Goal: Information Seeking & Learning: Learn about a topic

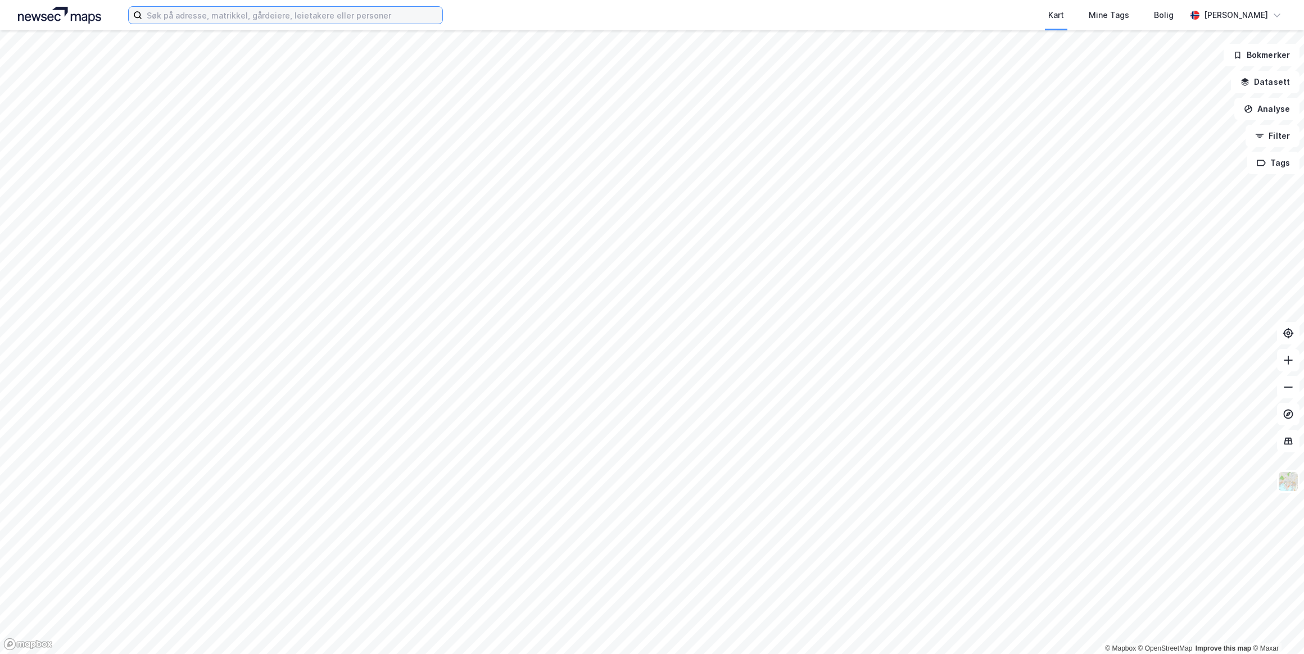
click at [202, 9] on input at bounding box center [292, 15] width 300 height 17
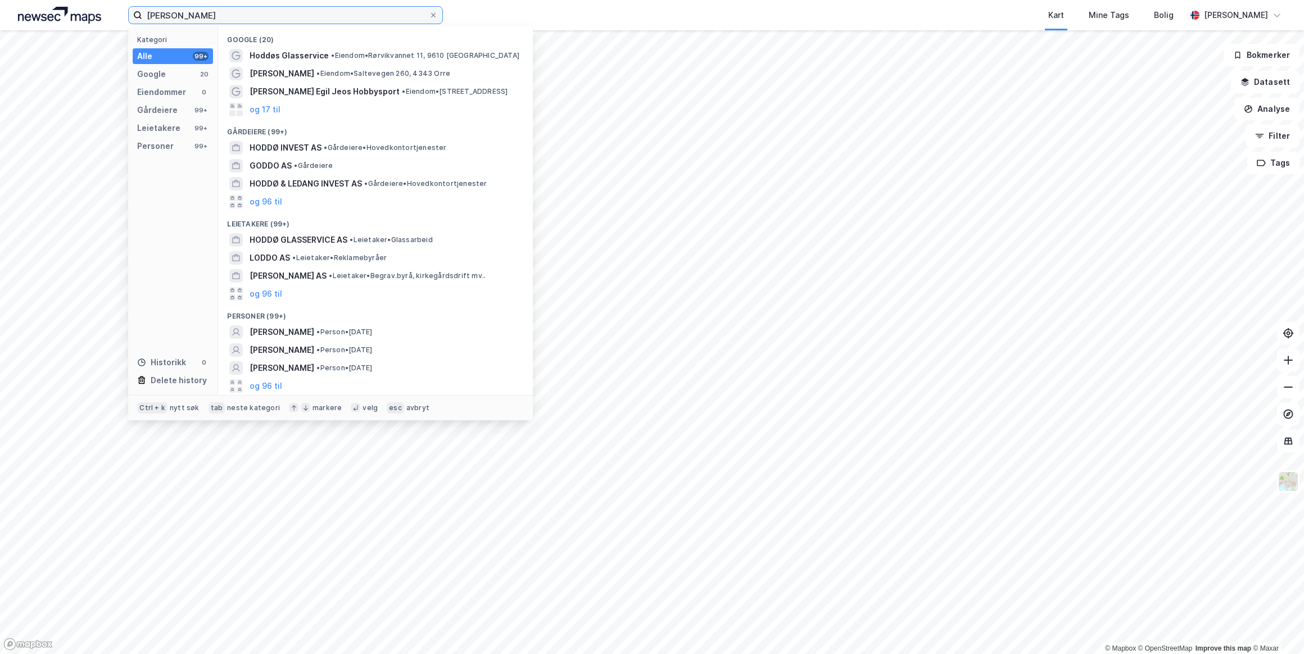
type input "[PERSON_NAME]"
click at [284, 331] on span "[PERSON_NAME]" at bounding box center [282, 331] width 65 height 13
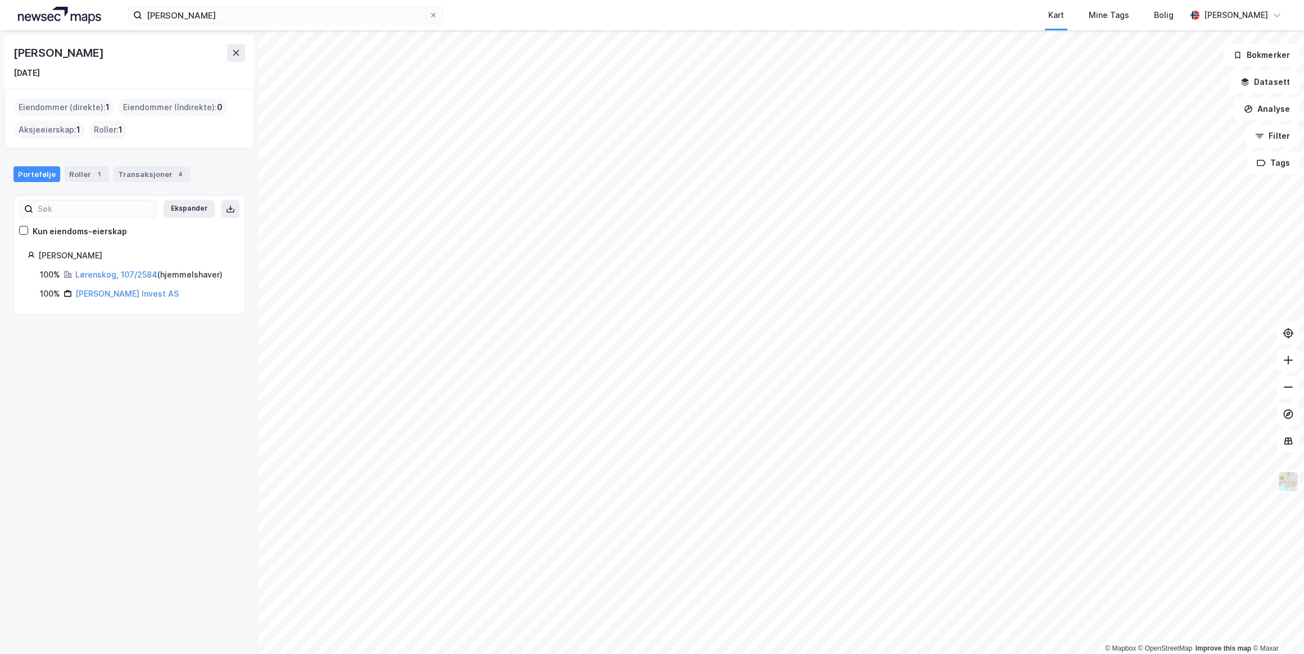
click at [139, 276] on link "Lørenskog, 107/2584" at bounding box center [116, 275] width 82 height 10
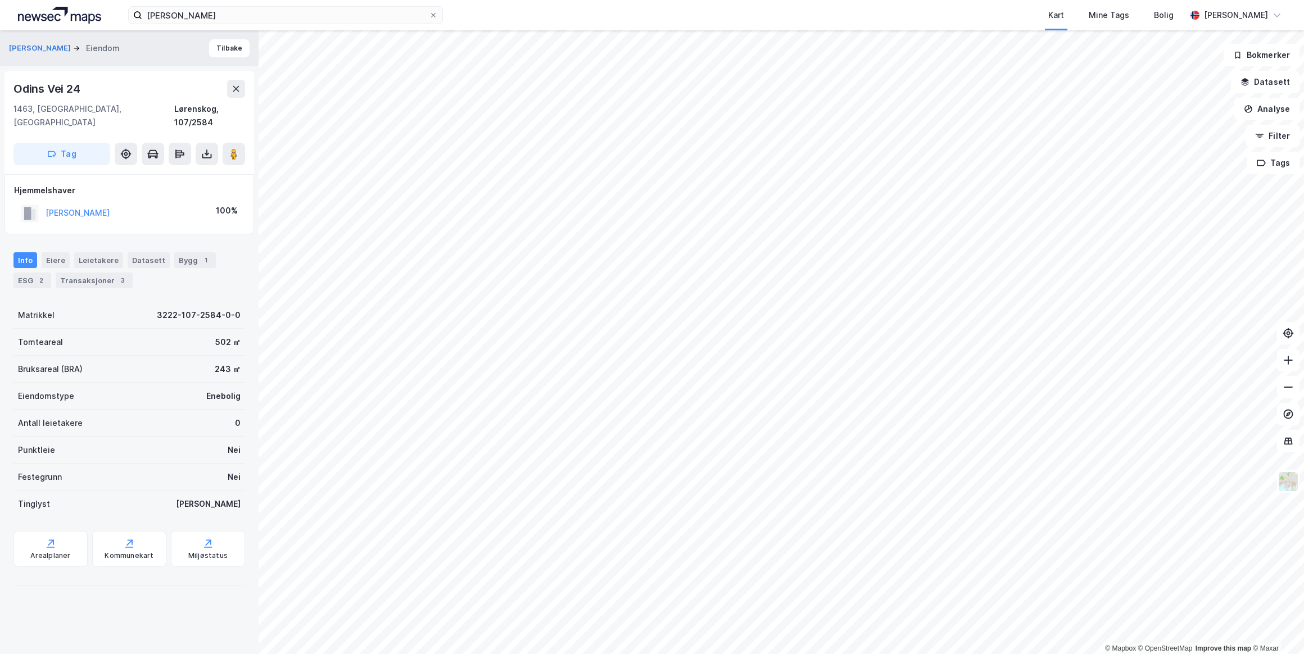
drag, startPoint x: 153, startPoint y: 198, endPoint x: 147, endPoint y: 203, distance: 7.6
click at [146, 205] on div "[PERSON_NAME] 100%" at bounding box center [129, 213] width 230 height 23
drag, startPoint x: 84, startPoint y: 89, endPoint x: 11, endPoint y: 85, distance: 72.6
click at [11, 85] on div "[STREET_ADDRESS]" at bounding box center [129, 122] width 250 height 103
drag, startPoint x: 11, startPoint y: 85, endPoint x: 36, endPoint y: 87, distance: 24.8
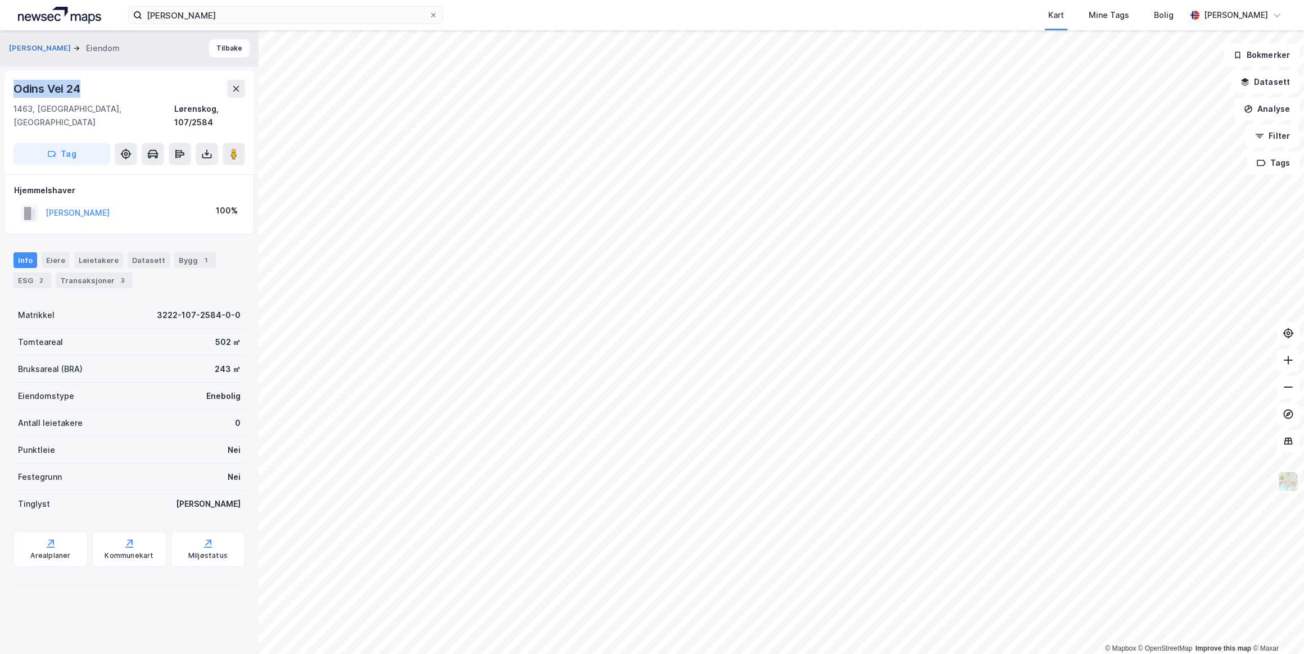
copy div "Odins Vei 24"
click at [108, 273] on div "Transaksjoner 3" at bounding box center [94, 281] width 77 height 16
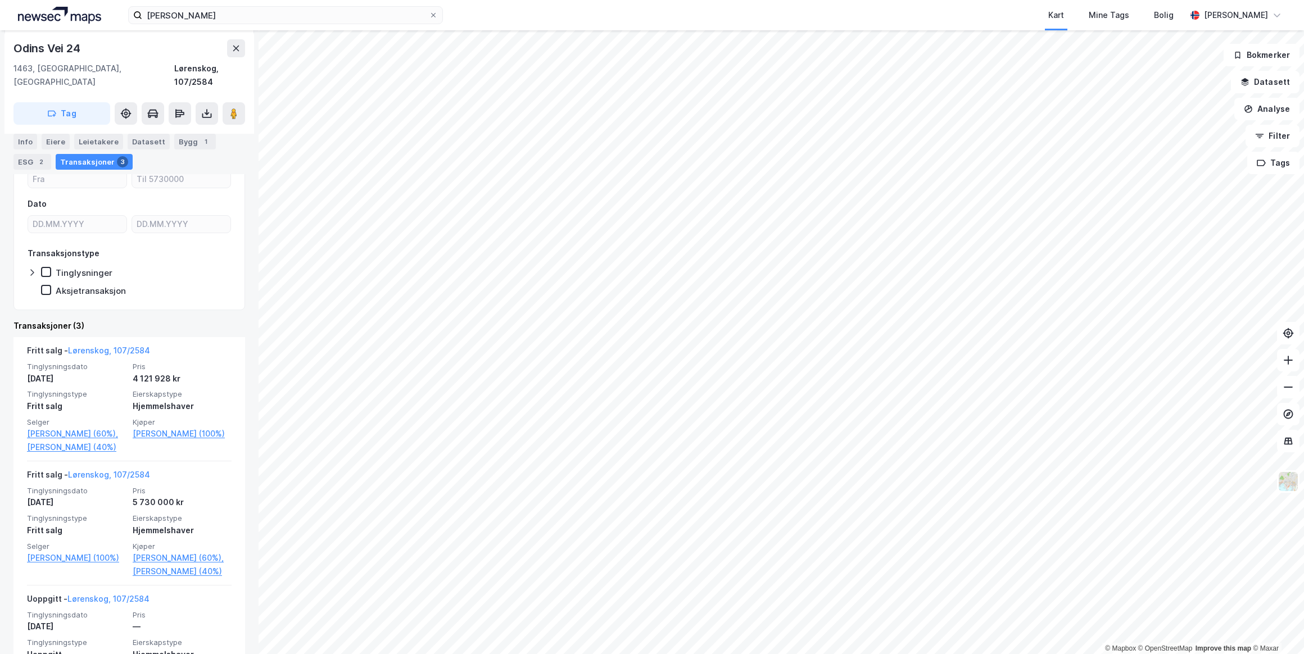
scroll to position [202, 0]
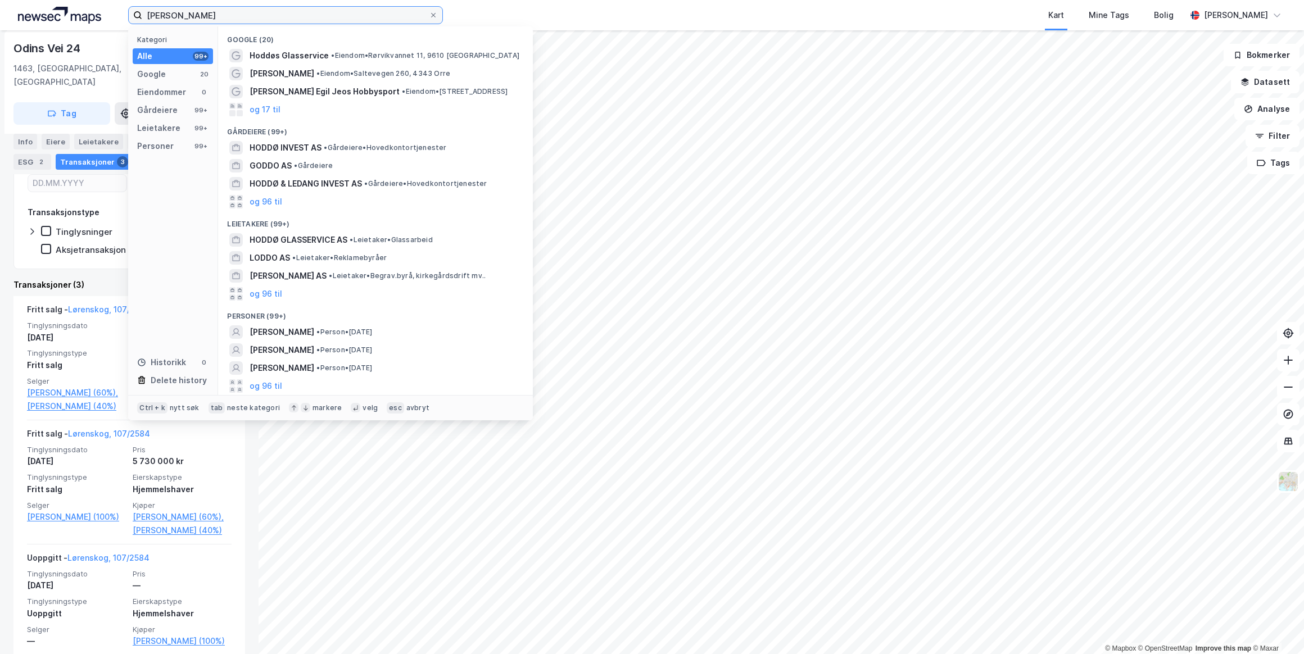
drag, startPoint x: 229, startPoint y: 16, endPoint x: 108, endPoint y: 10, distance: 121.0
click at [108, 10] on div "[PERSON_NAME] Kategori Alle 99+ Google 20 Eiendommer 0 Gårdeiere 99+ Leietakere…" at bounding box center [652, 15] width 1304 height 30
paste input "[PERSON_NAME]"
type input "[PERSON_NAME]"
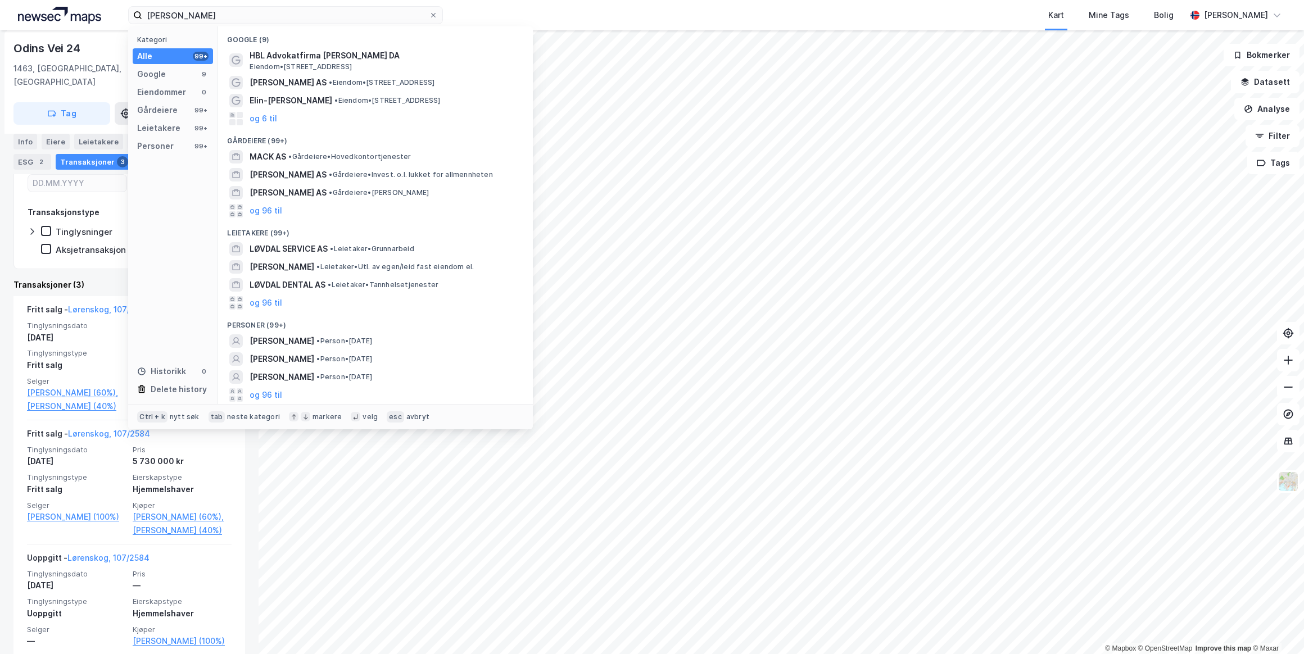
click at [288, 338] on span "[PERSON_NAME]" at bounding box center [282, 340] width 65 height 13
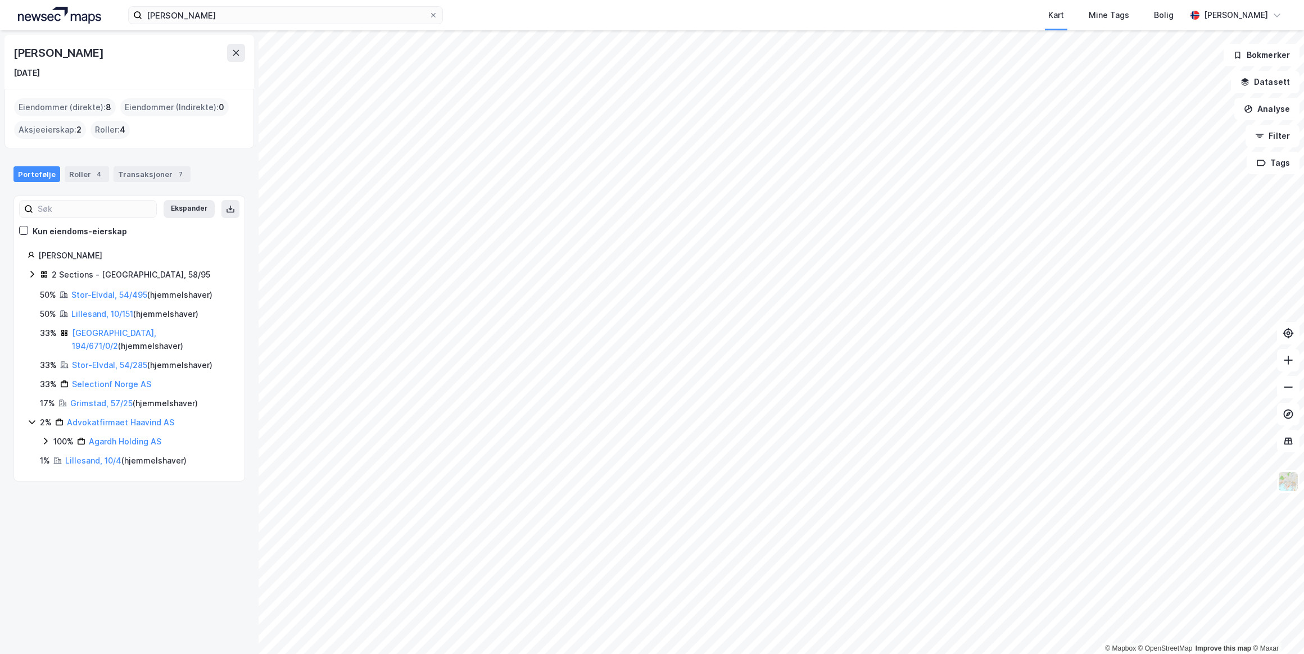
click at [89, 311] on link "Lillesand, 10/151" at bounding box center [102, 314] width 62 height 10
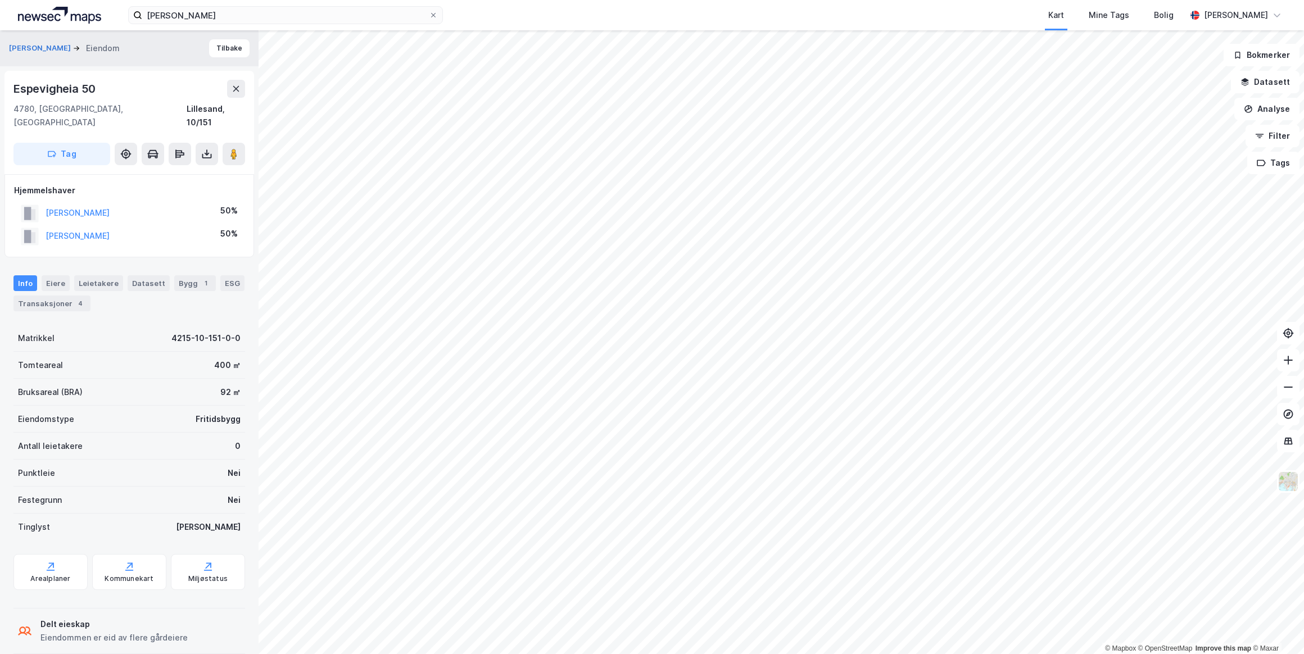
click at [0, 0] on button "[PERSON_NAME]" at bounding box center [0, 0] width 0 height 0
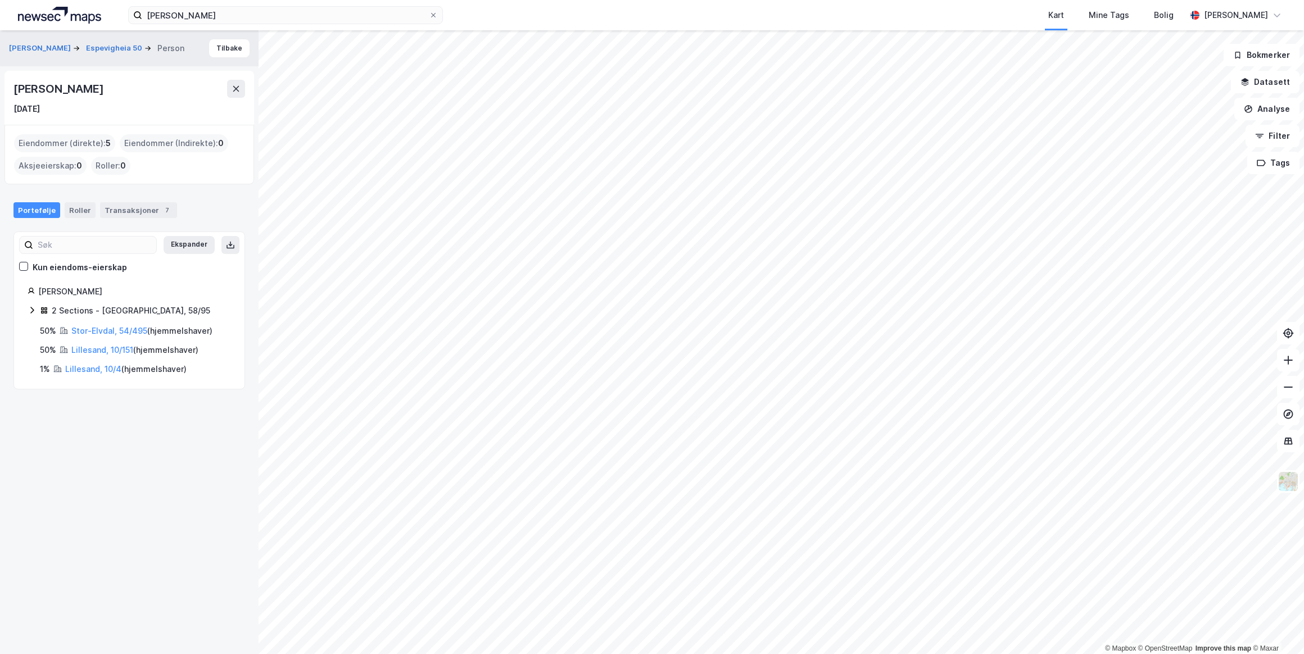
drag, startPoint x: 138, startPoint y: 93, endPoint x: 16, endPoint y: 89, distance: 122.0
click at [16, 89] on div "[PERSON_NAME]" at bounding box center [129, 89] width 232 height 18
drag, startPoint x: 16, startPoint y: 89, endPoint x: 47, endPoint y: 88, distance: 30.9
copy div "[PERSON_NAME]"
